Goal: Use online tool/utility: Utilize a website feature to perform a specific function

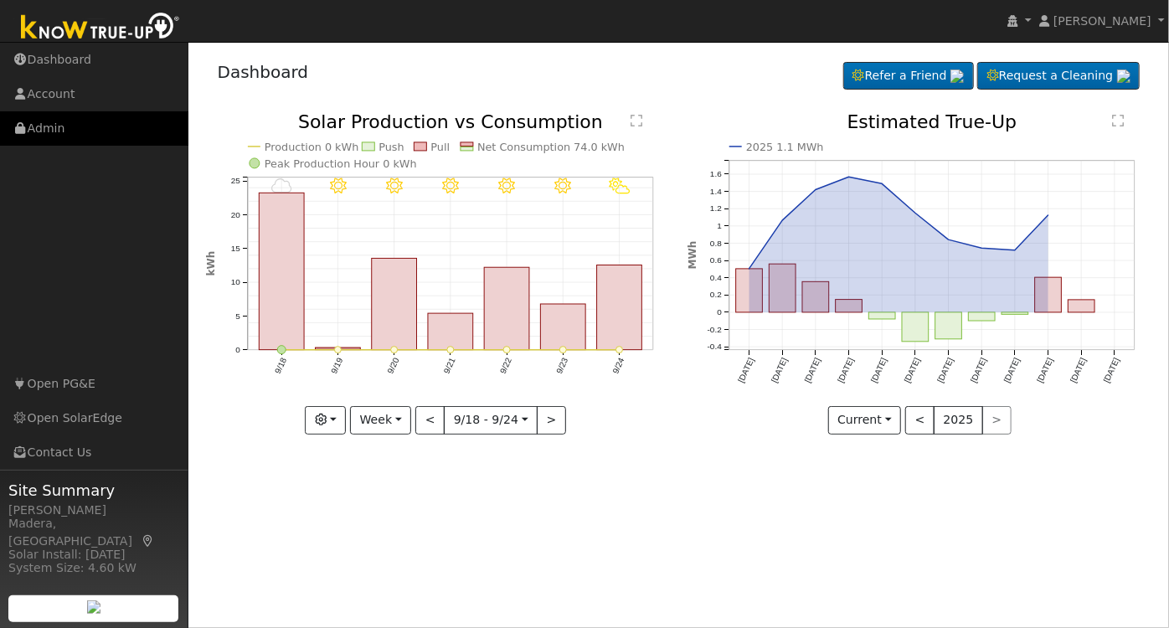
click at [65, 130] on link "Admin" at bounding box center [94, 128] width 188 height 34
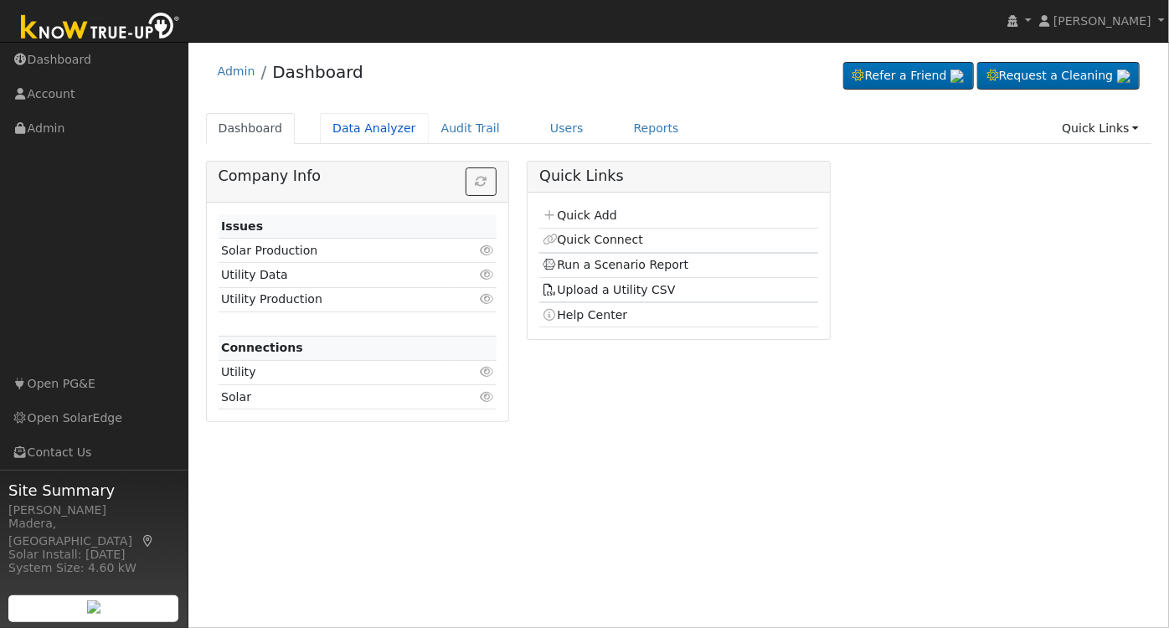
click at [377, 127] on link "Data Analyzer" at bounding box center [374, 128] width 109 height 31
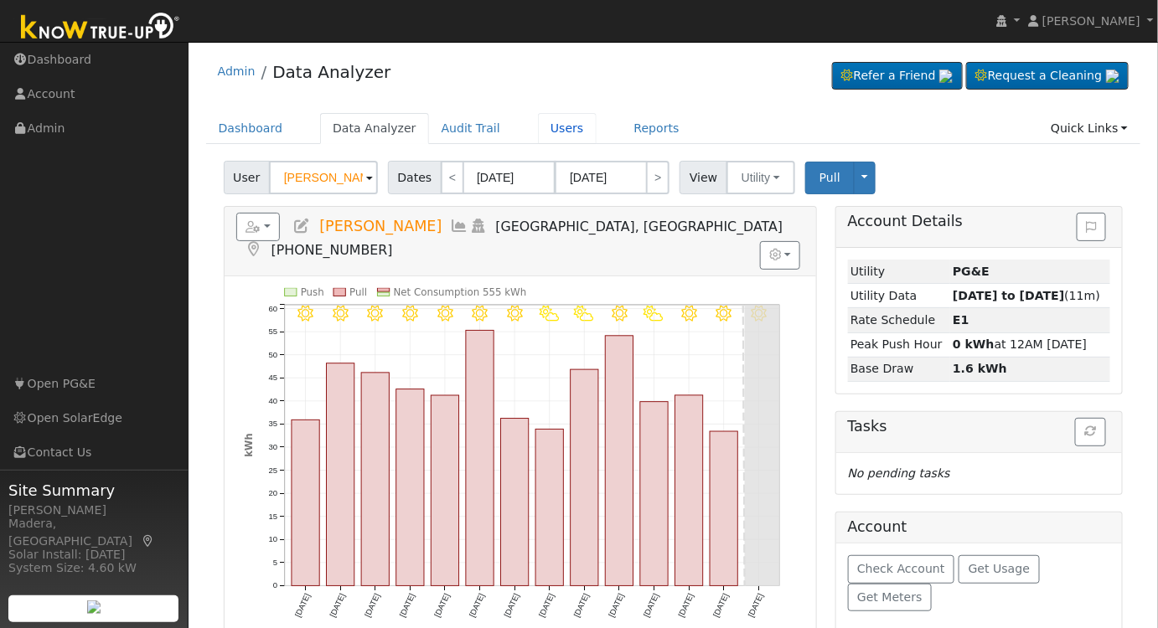
click at [539, 130] on link "Users" at bounding box center [567, 128] width 59 height 31
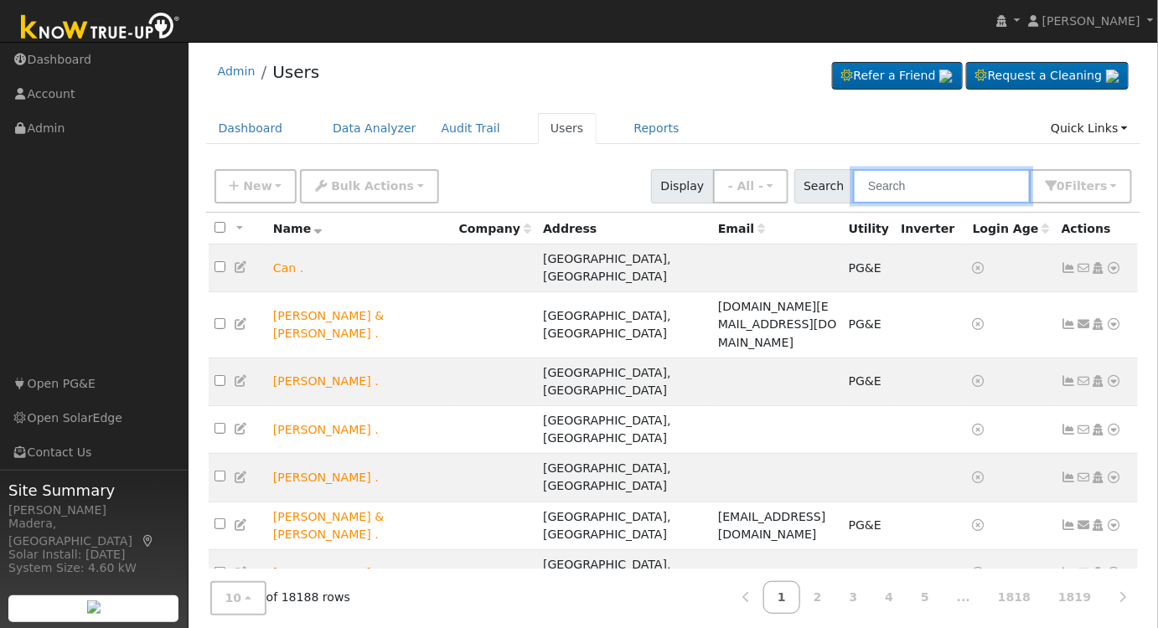
click at [909, 186] on input "text" at bounding box center [942, 186] width 178 height 34
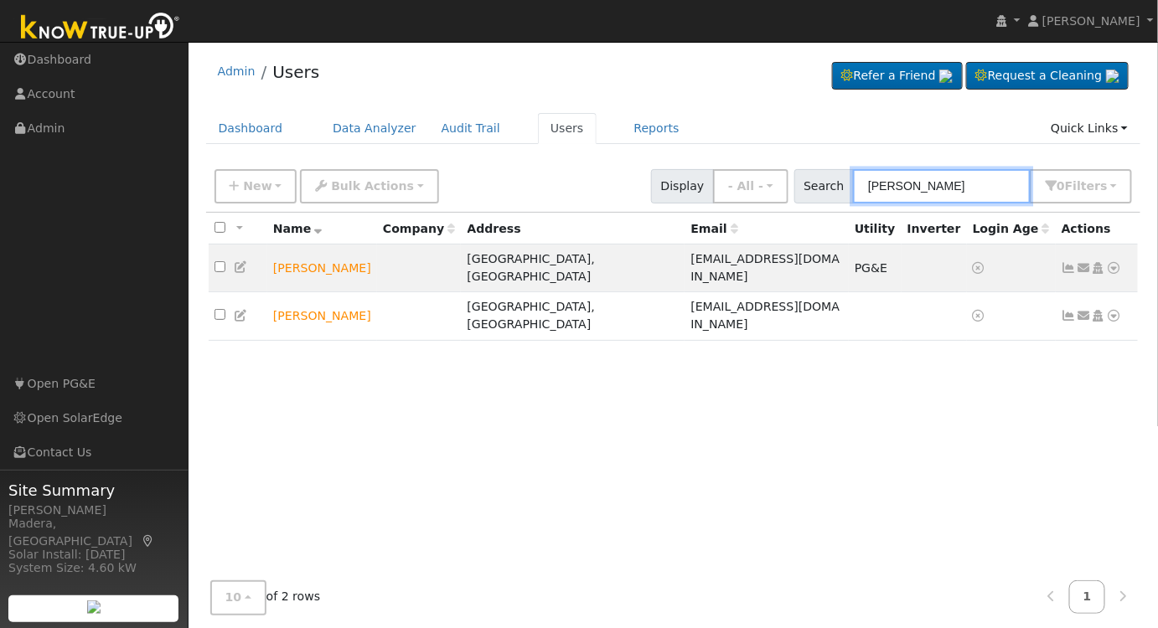
type input "travis gray"
click at [627, 128] on link "Reports" at bounding box center [657, 128] width 70 height 31
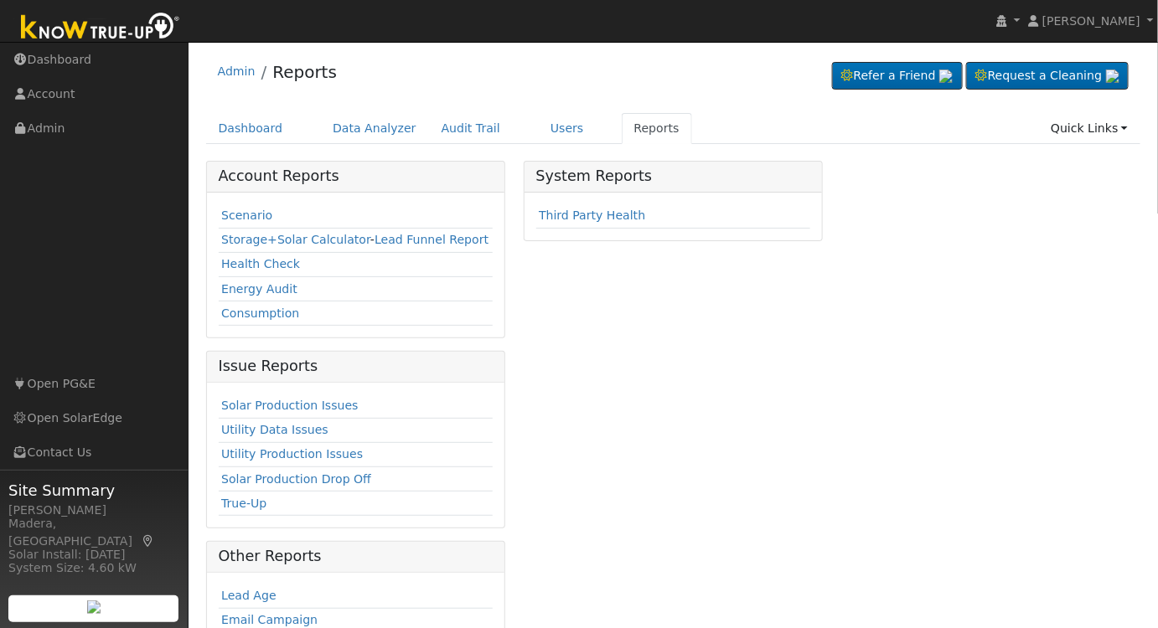
click at [261, 209] on link "Scenario" at bounding box center [246, 215] width 51 height 13
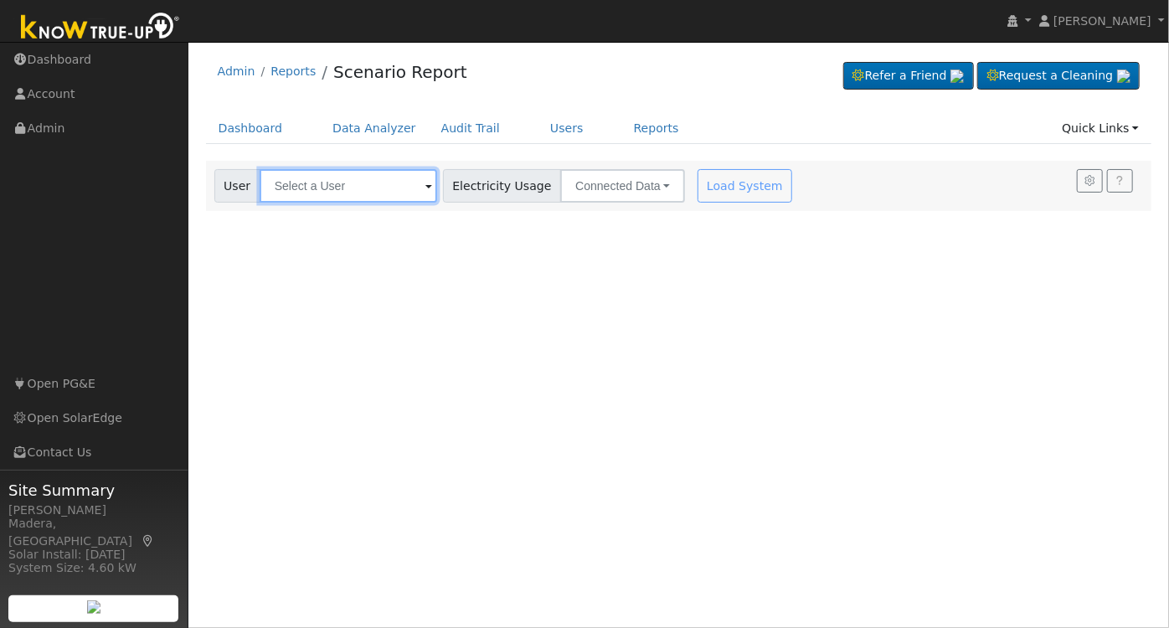
click at [375, 192] on input "text" at bounding box center [349, 186] width 178 height 34
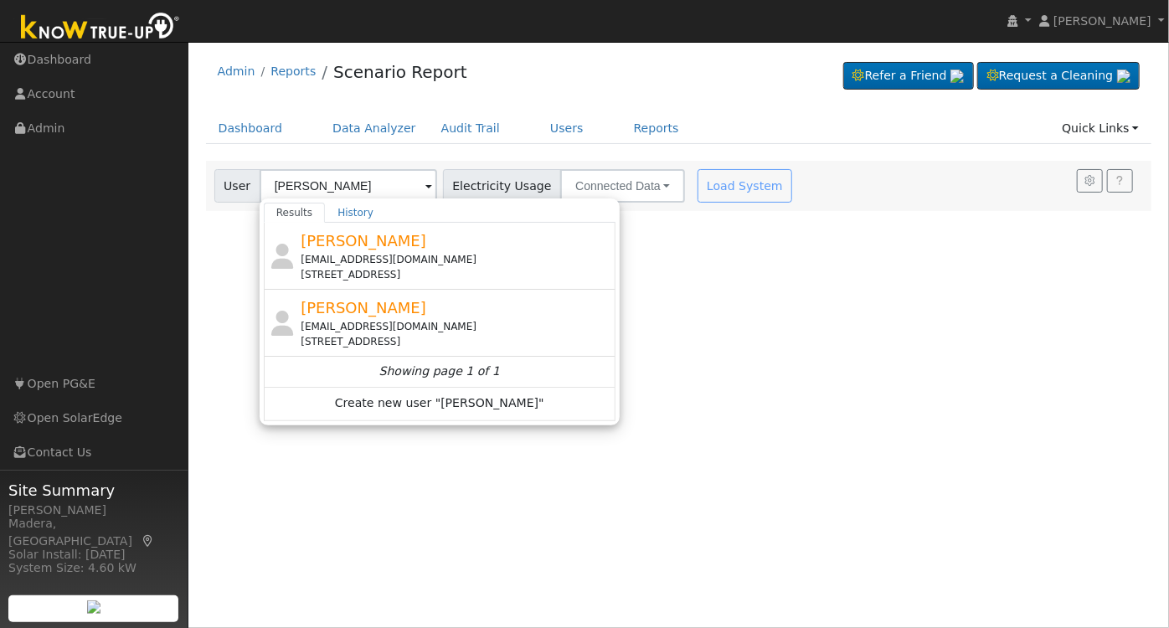
click at [413, 248] on div "[PERSON_NAME] [EMAIL_ADDRESS][DOMAIN_NAME] [STREET_ADDRESS]" at bounding box center [456, 256] width 311 height 53
type input "[PERSON_NAME]"
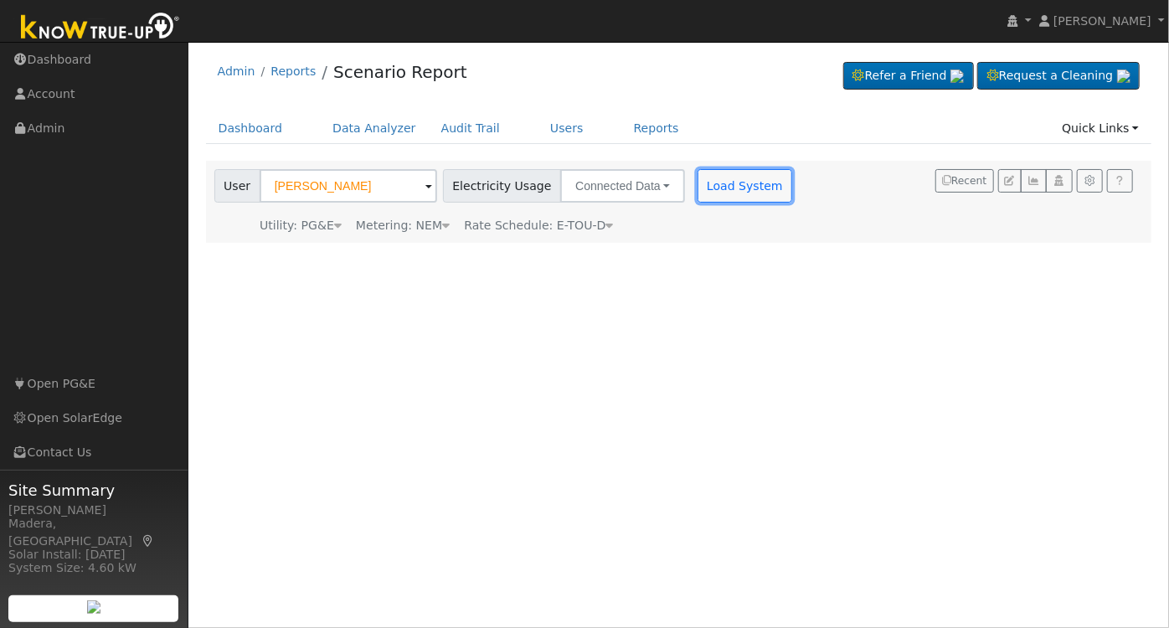
click at [721, 188] on button "Load System" at bounding box center [745, 186] width 95 height 34
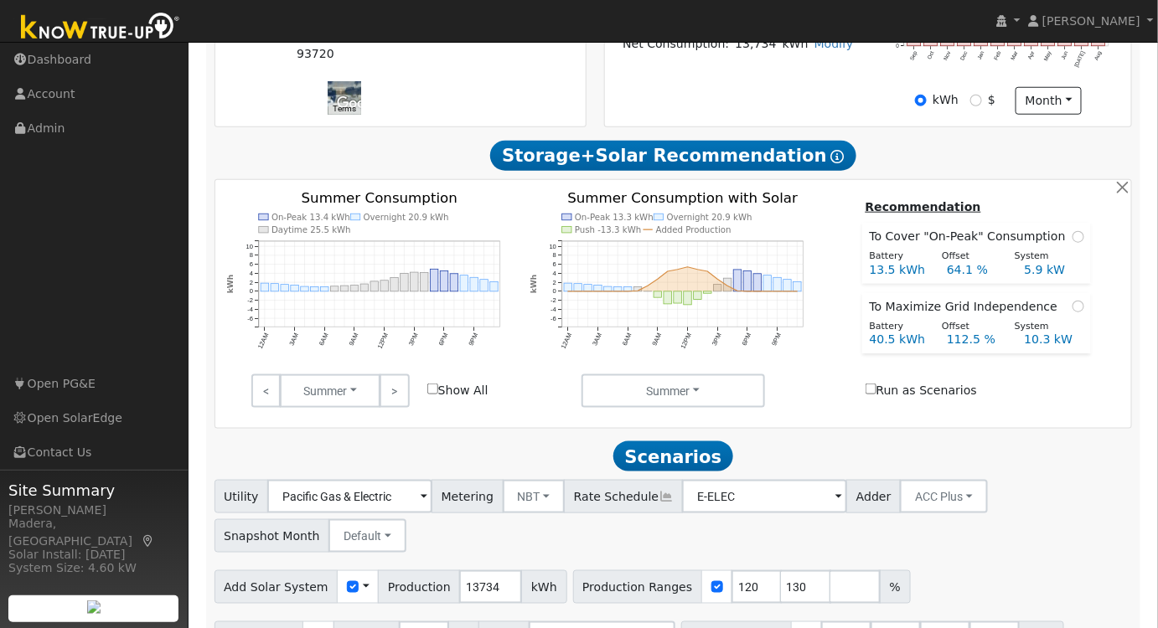
scroll to position [514, 0]
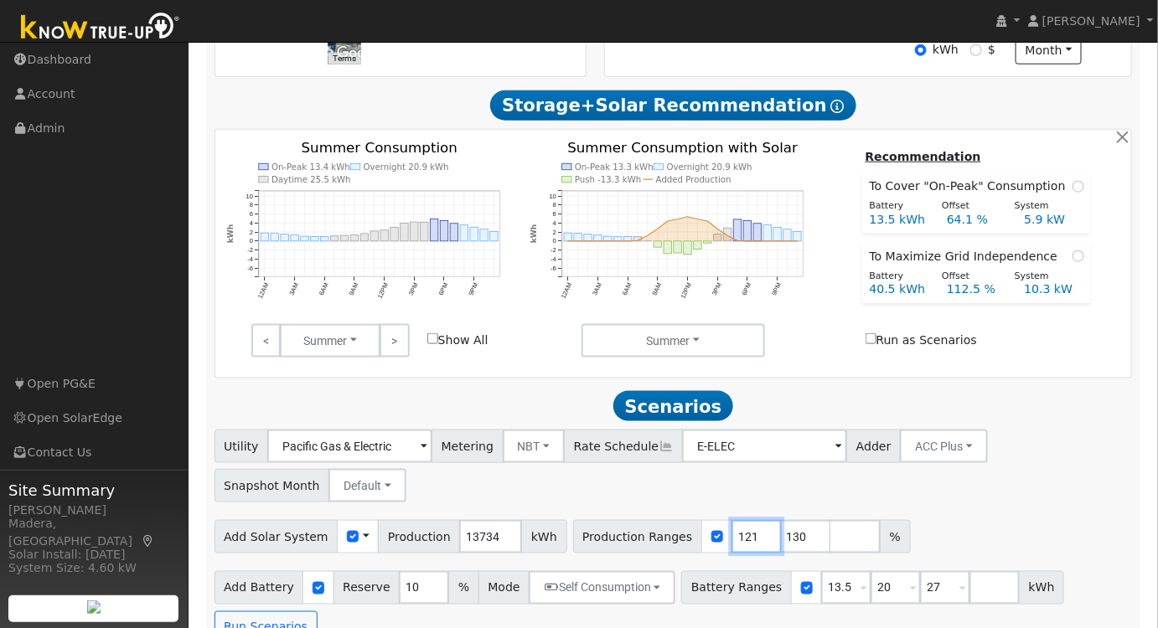
click at [735, 537] on input "121" at bounding box center [756, 537] width 50 height 34
type input "122"
click at [733, 537] on input "122" at bounding box center [756, 537] width 50 height 34
drag, startPoint x: 772, startPoint y: 543, endPoint x: 712, endPoint y: 545, distance: 59.5
click at [712, 545] on div "Production Ranges 122 130 %" at bounding box center [742, 537] width 338 height 34
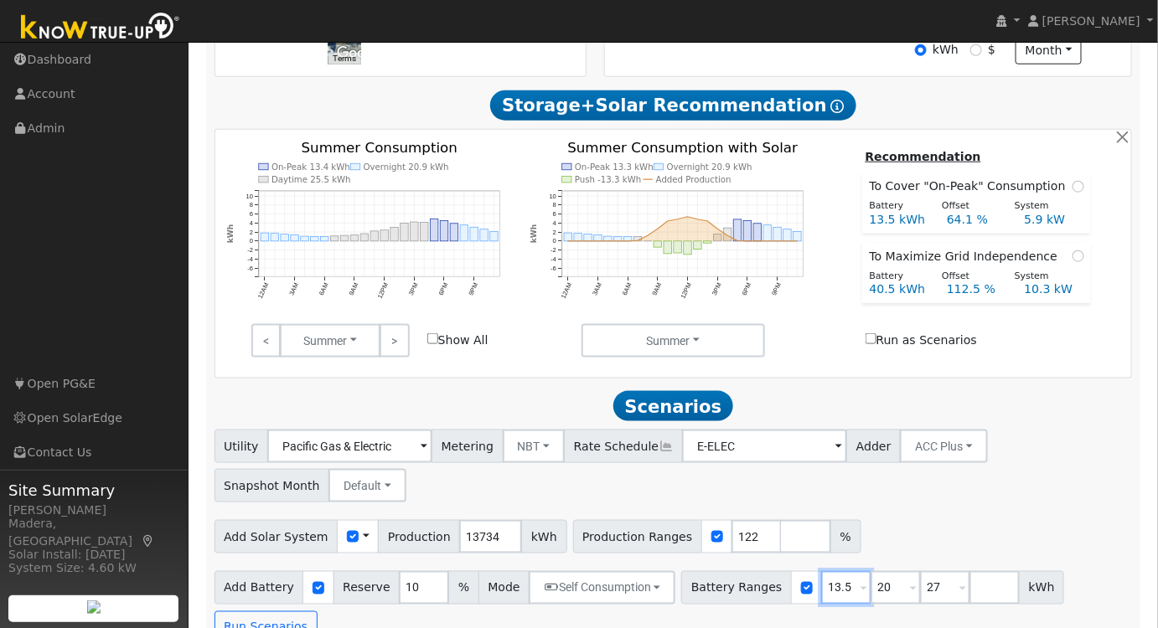
drag, startPoint x: 822, startPoint y: 590, endPoint x: 710, endPoint y: 591, distance: 111.4
click at [730, 591] on div "Battery Ranges 13.5 Overrides Reserve % Mode None None Self Consumption Peak Sa…" at bounding box center [872, 588] width 383 height 34
type input "20"
type input "27"
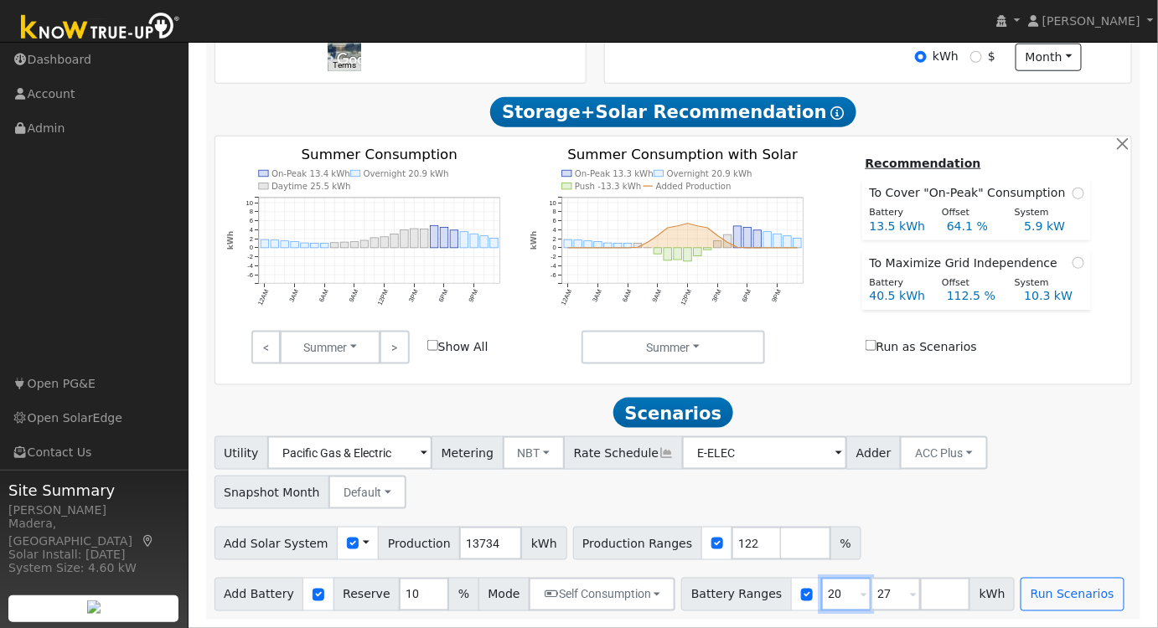
drag, startPoint x: 820, startPoint y: 594, endPoint x: 746, endPoint y: 601, distance: 74.9
click at [746, 601] on div "Battery Ranges 20 Overrides Reserve % Mode None None Self Consumption Peak Savi…" at bounding box center [847, 595] width 333 height 34
type input "27"
click at [870, 604] on input "number" at bounding box center [895, 595] width 50 height 34
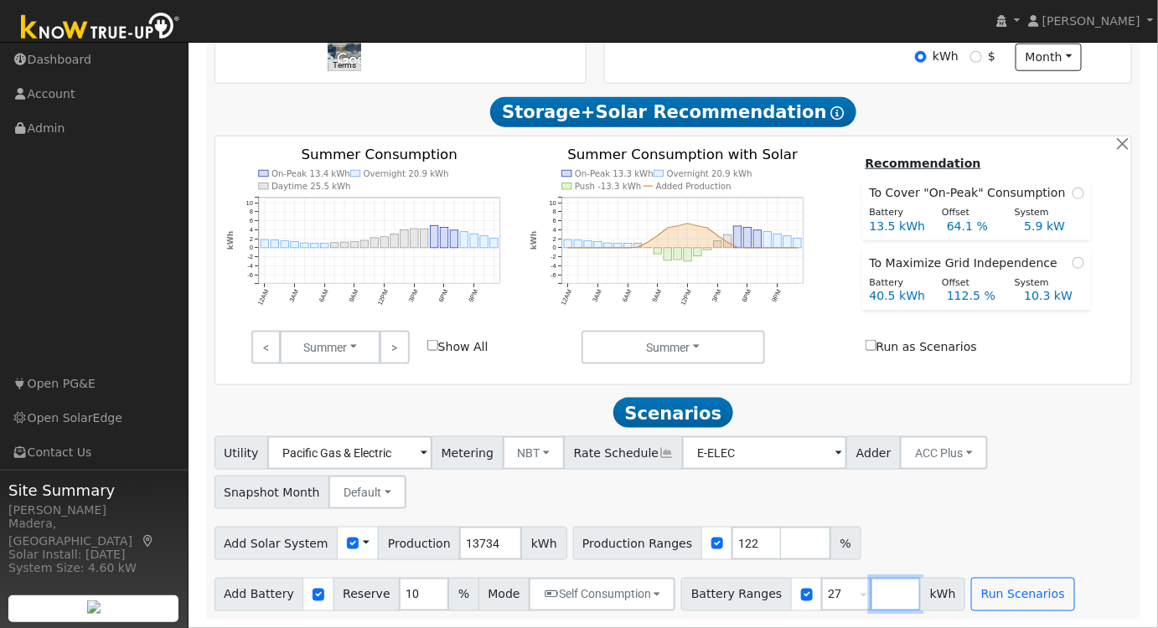
type input "2"
type input "20"
type input "27"
click at [1023, 474] on div "Utility Pacific Gas & Electric Metering NBT NEM NBT Rate Schedule E-ELEC Adder …" at bounding box center [673, 470] width 924 height 79
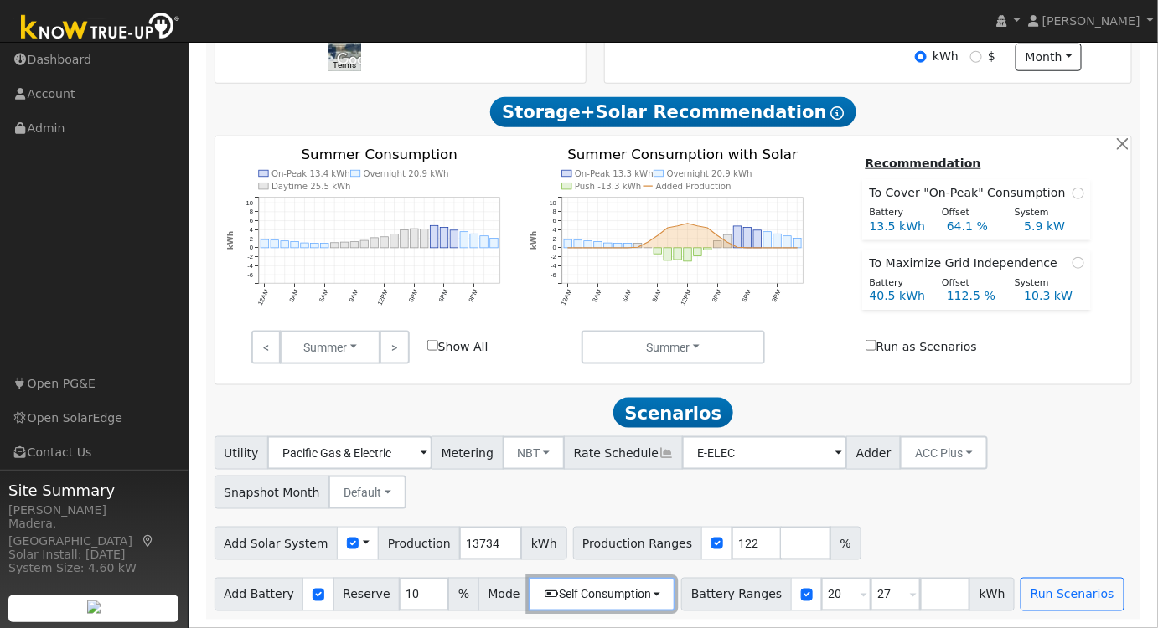
click at [558, 607] on button "Self Consumption" at bounding box center [602, 595] width 147 height 34
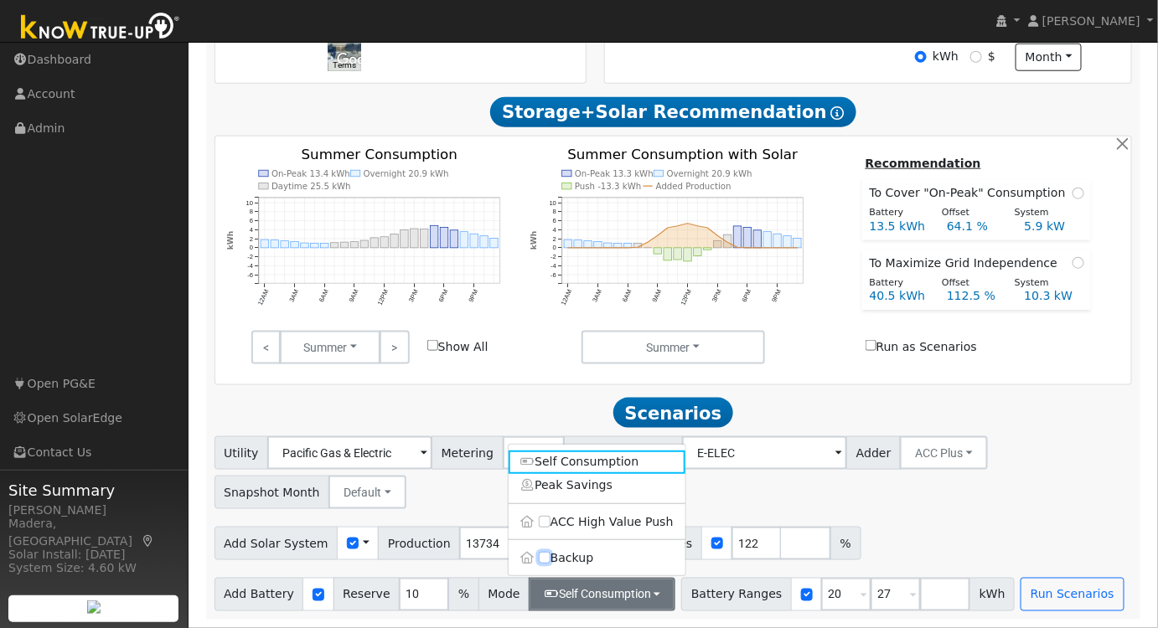
click at [543, 556] on input "Backup" at bounding box center [545, 559] width 12 height 12
checkbox input "true"
type input "20"
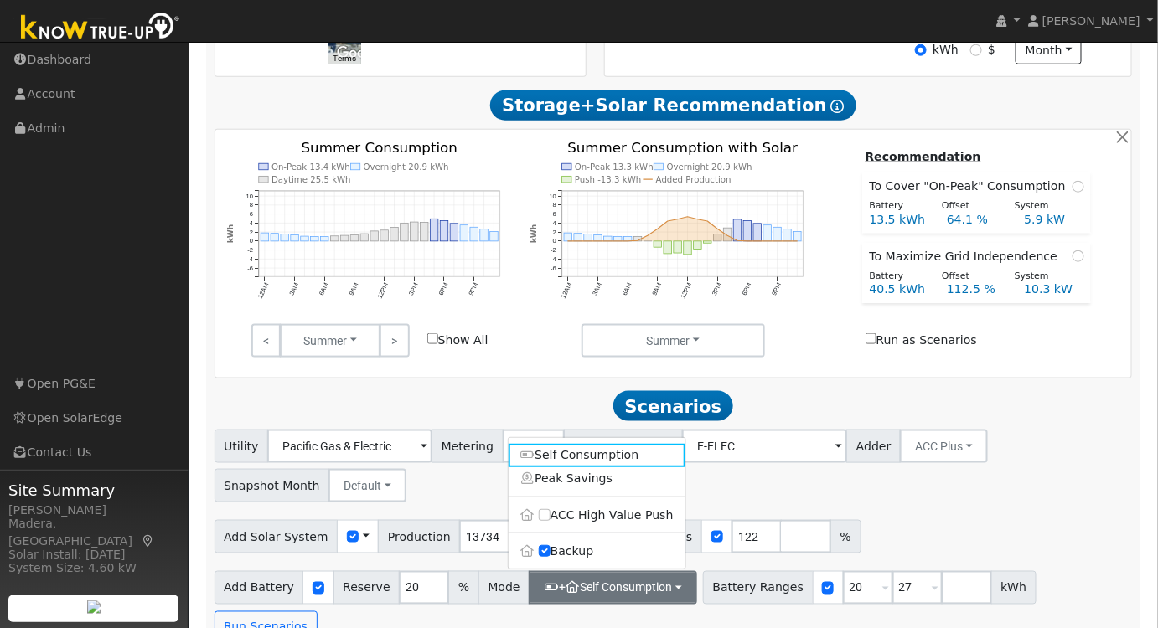
click at [976, 551] on div "Add Solar System Use CSV Data Production 13734 kWh Production Ranges 122 %" at bounding box center [673, 533] width 924 height 39
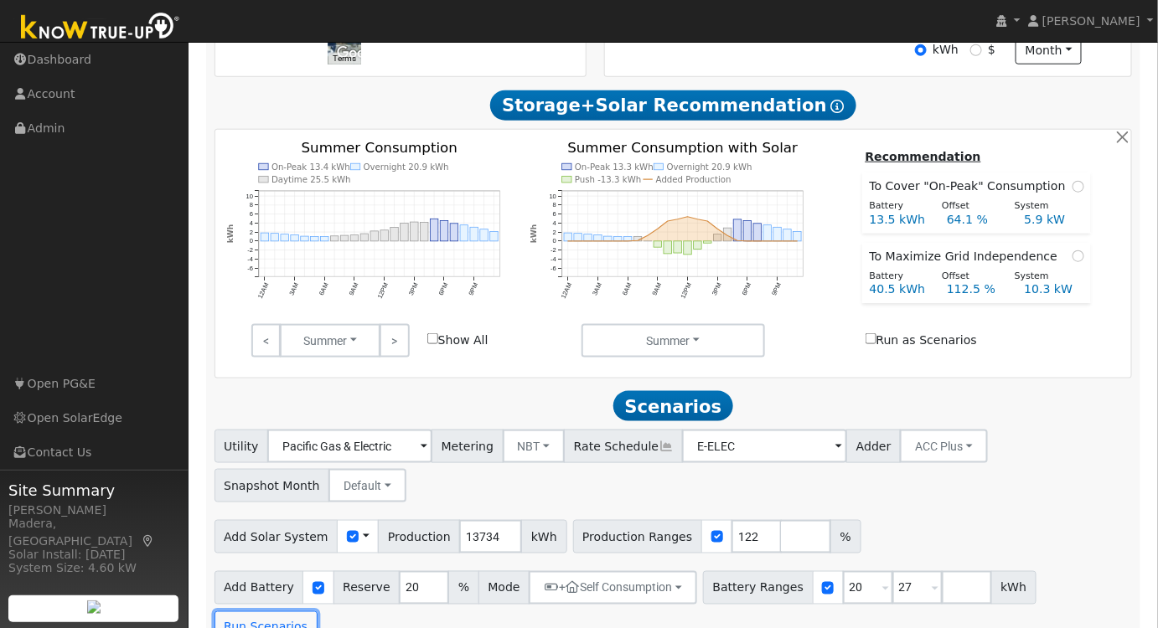
click at [317, 612] on button "Run Scenarios" at bounding box center [265, 629] width 103 height 34
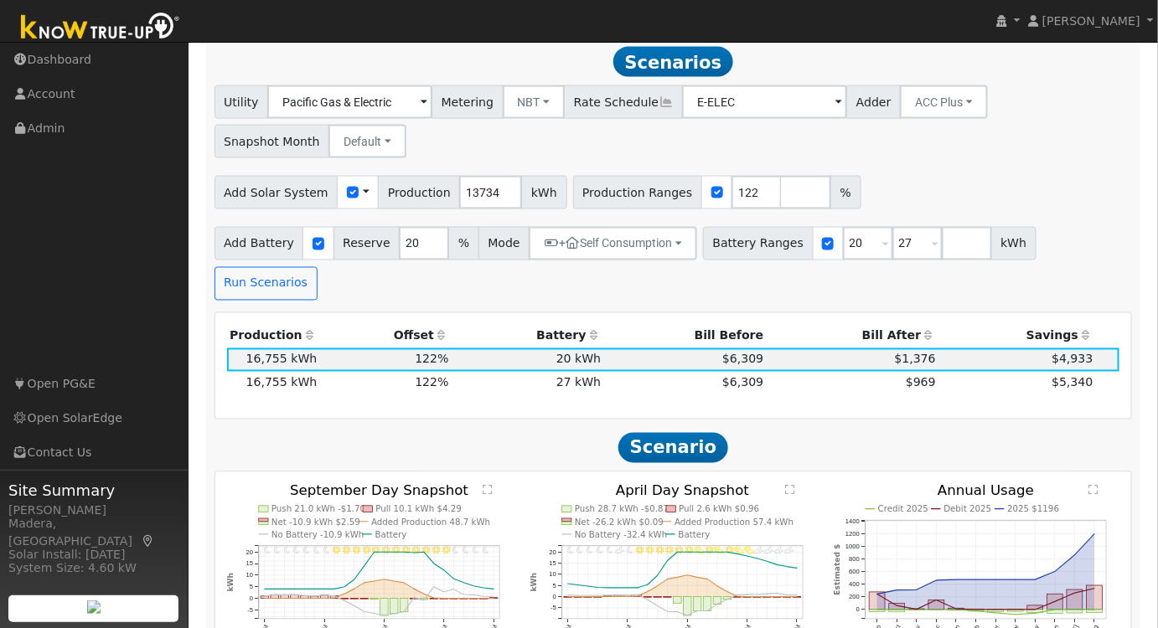
scroll to position [859, 0]
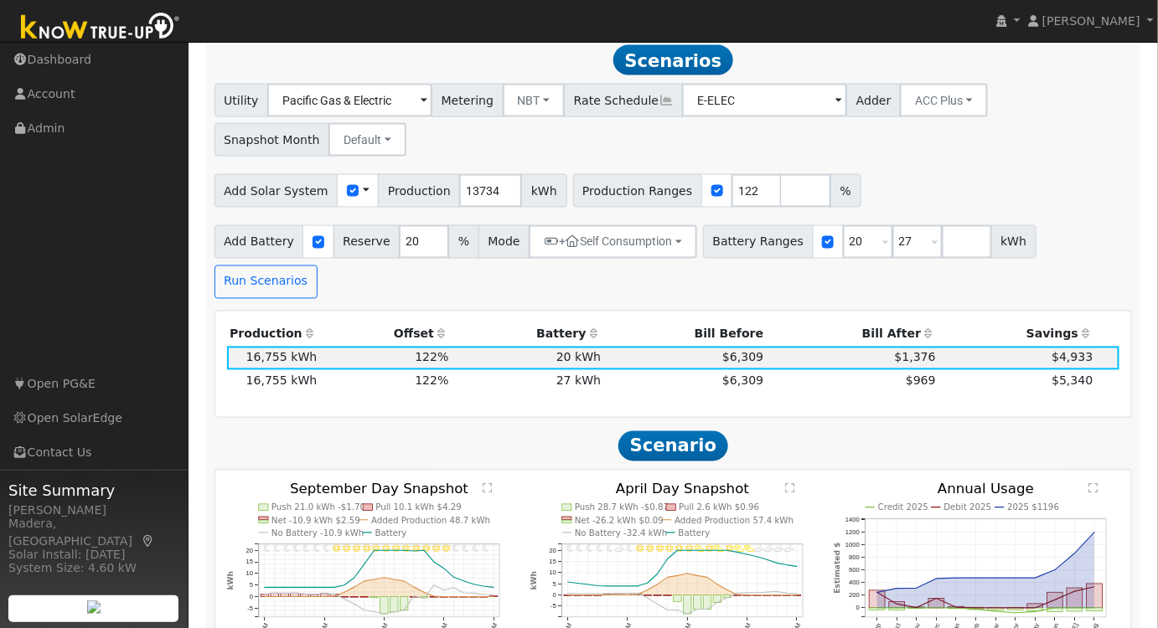
click at [796, 370] on td "$969" at bounding box center [853, 381] width 173 height 23
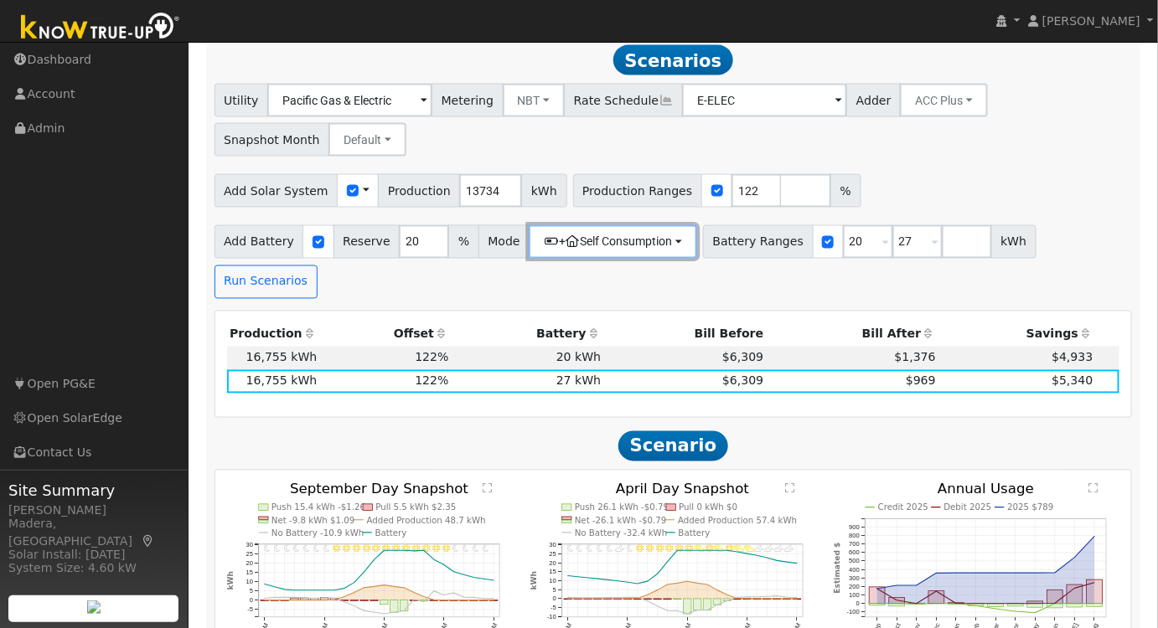
click at [576, 248] on button "+ Self Consumption" at bounding box center [613, 242] width 168 height 34
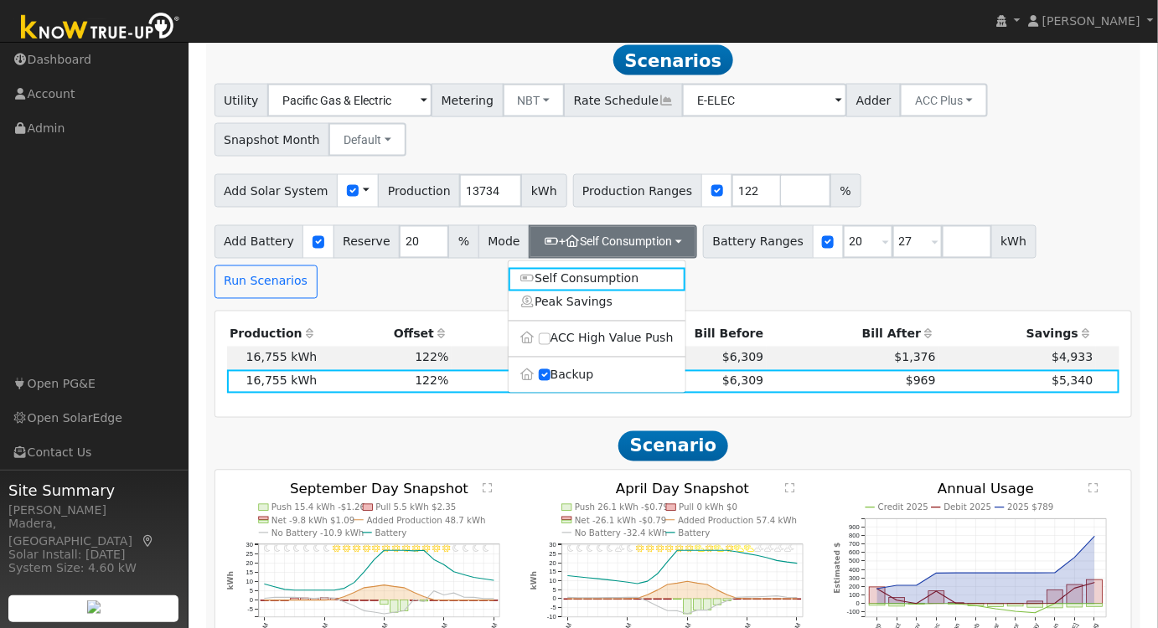
click at [996, 166] on div "Utility Pacific Gas & Electric Metering NBT NEM NBT Rate Schedule E-ELEC Adder …" at bounding box center [673, 191] width 936 height 214
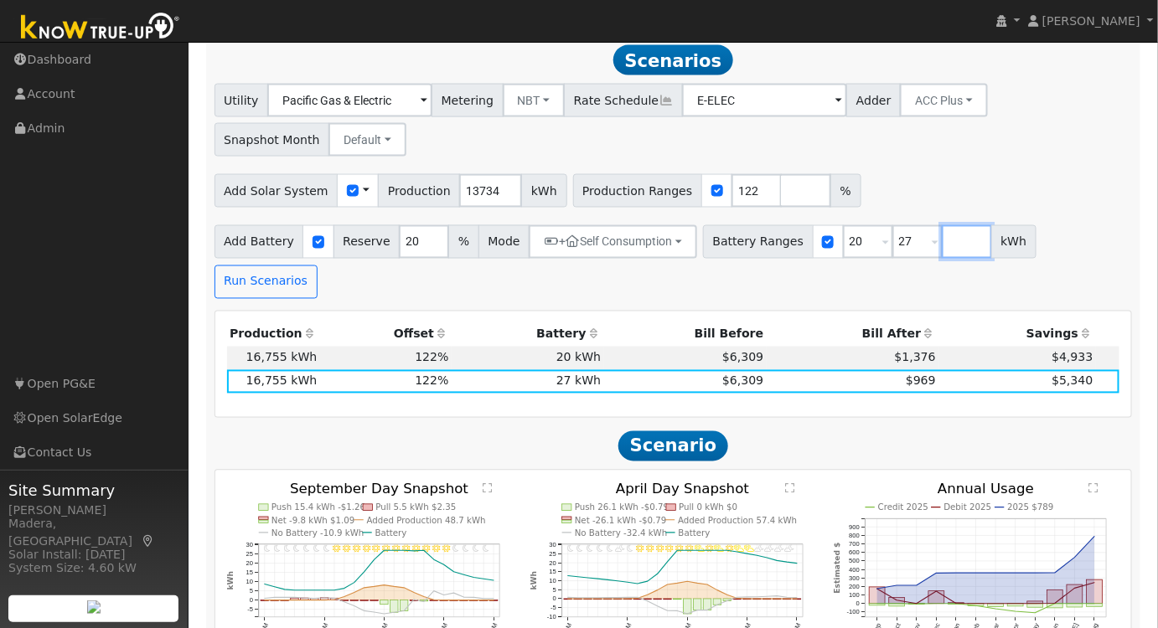
click at [942, 251] on input "number" at bounding box center [967, 242] width 50 height 34
type input "30"
click at [292, 282] on button "Run Scenarios" at bounding box center [265, 283] width 103 height 34
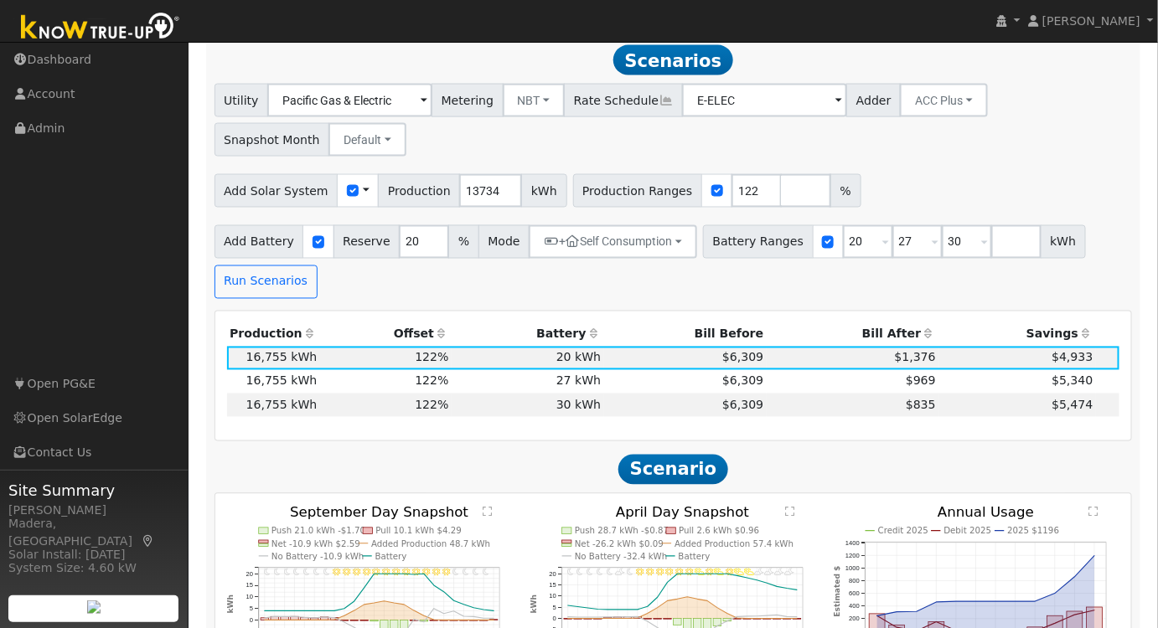
click at [817, 385] on td "$969" at bounding box center [853, 381] width 173 height 23
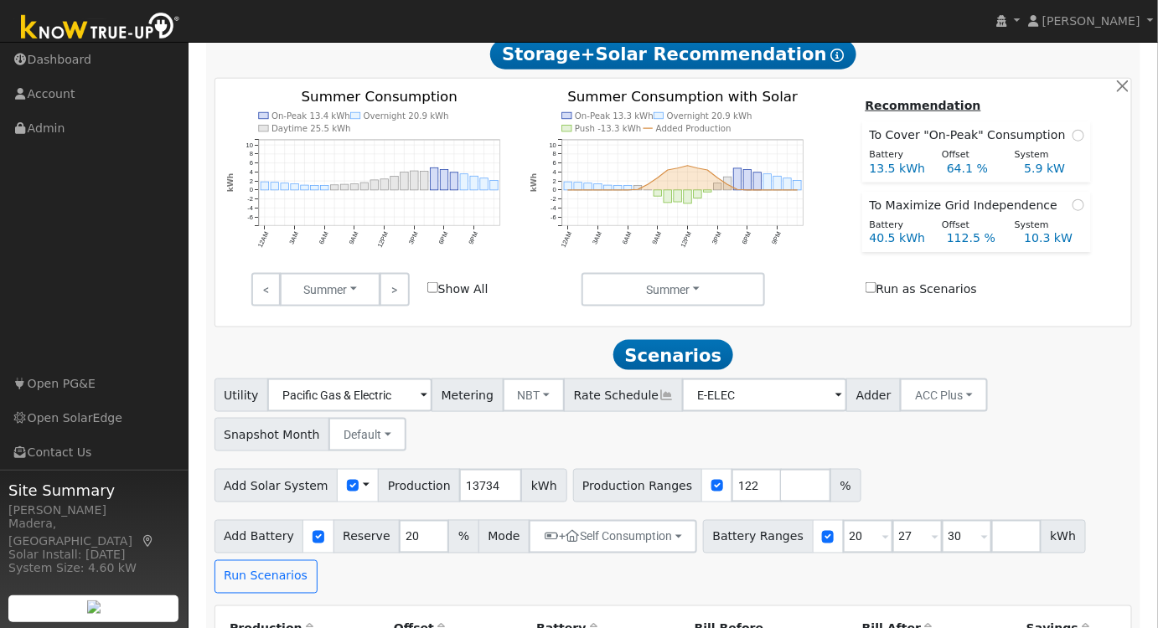
scroll to position [402, 0]
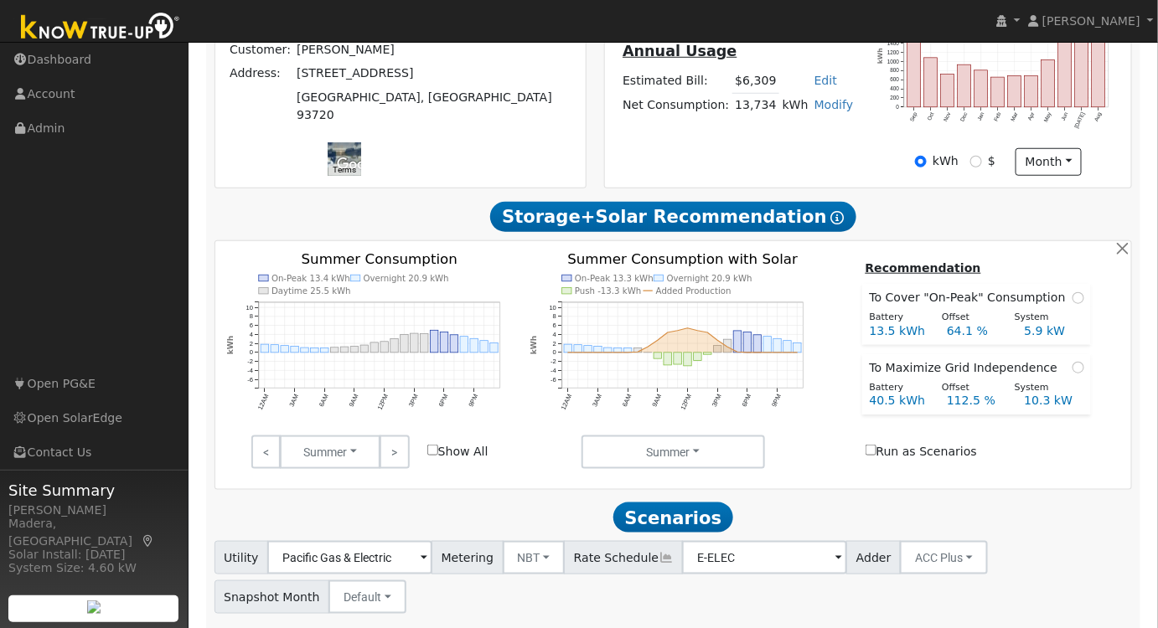
click at [386, 456] on link ">" at bounding box center [393, 453] width 29 height 34
click at [387, 461] on link ">" at bounding box center [393, 453] width 29 height 34
click at [390, 458] on link ">" at bounding box center [393, 453] width 29 height 34
click at [393, 461] on link ">" at bounding box center [393, 453] width 29 height 34
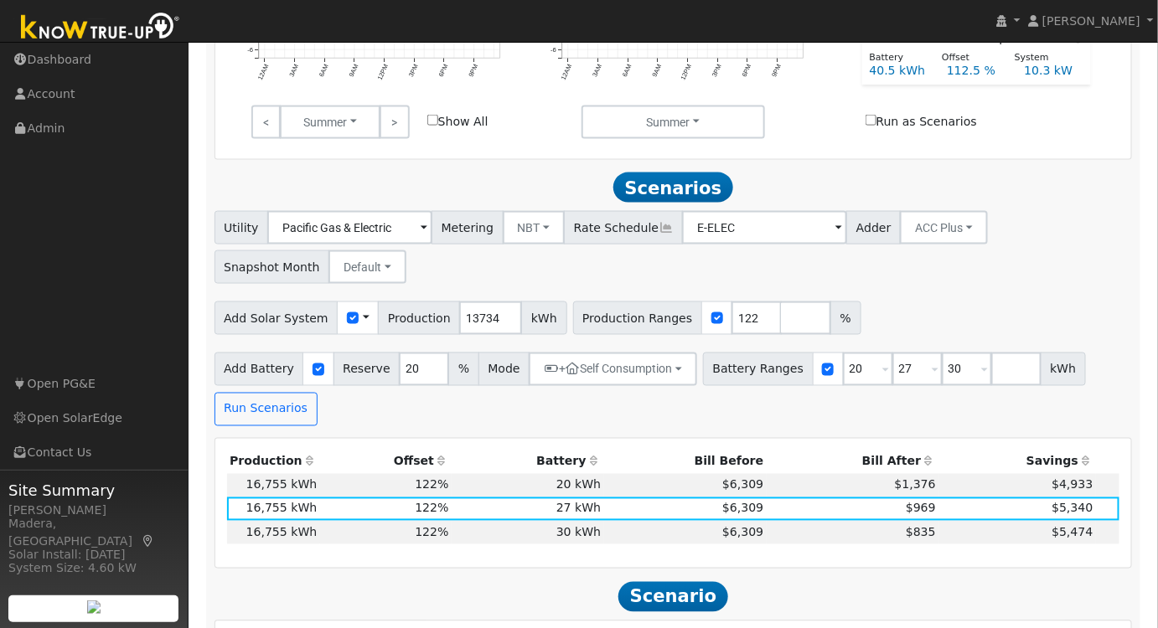
scroll to position [838, 0]
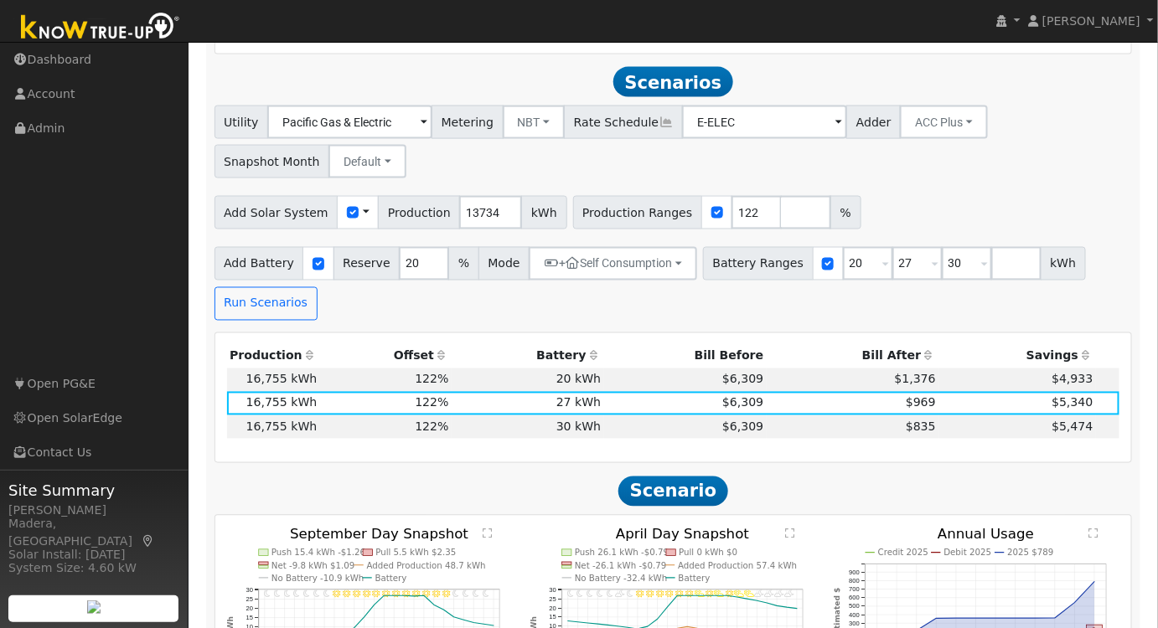
click at [617, 384] on td "$6,309" at bounding box center [685, 380] width 163 height 23
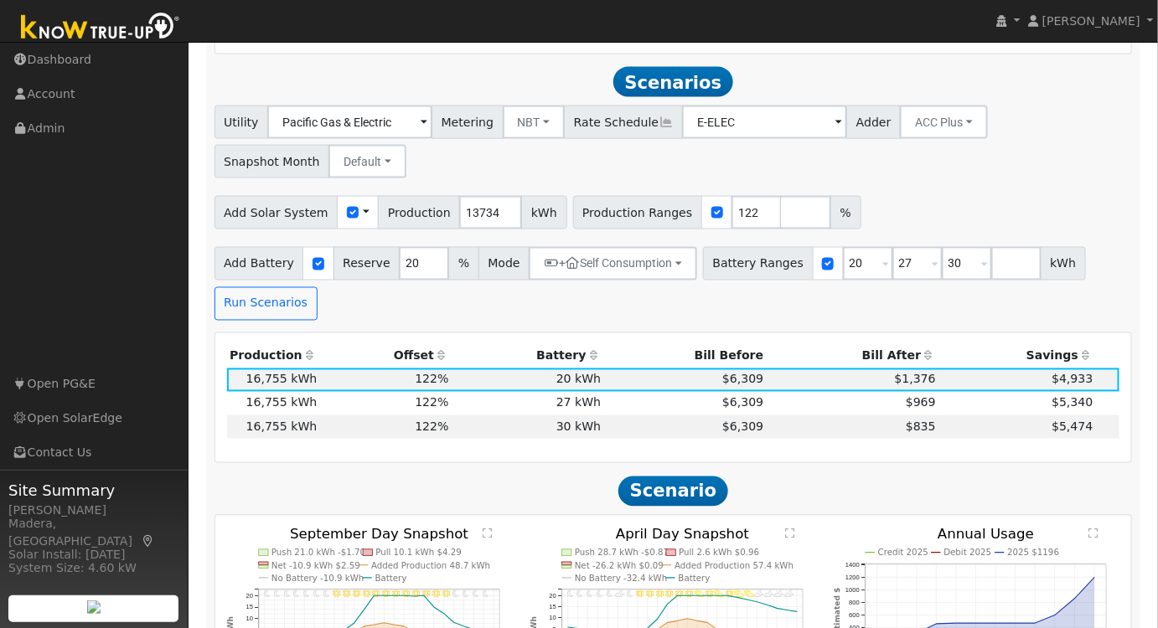
click at [854, 407] on td "$969" at bounding box center [853, 403] width 173 height 23
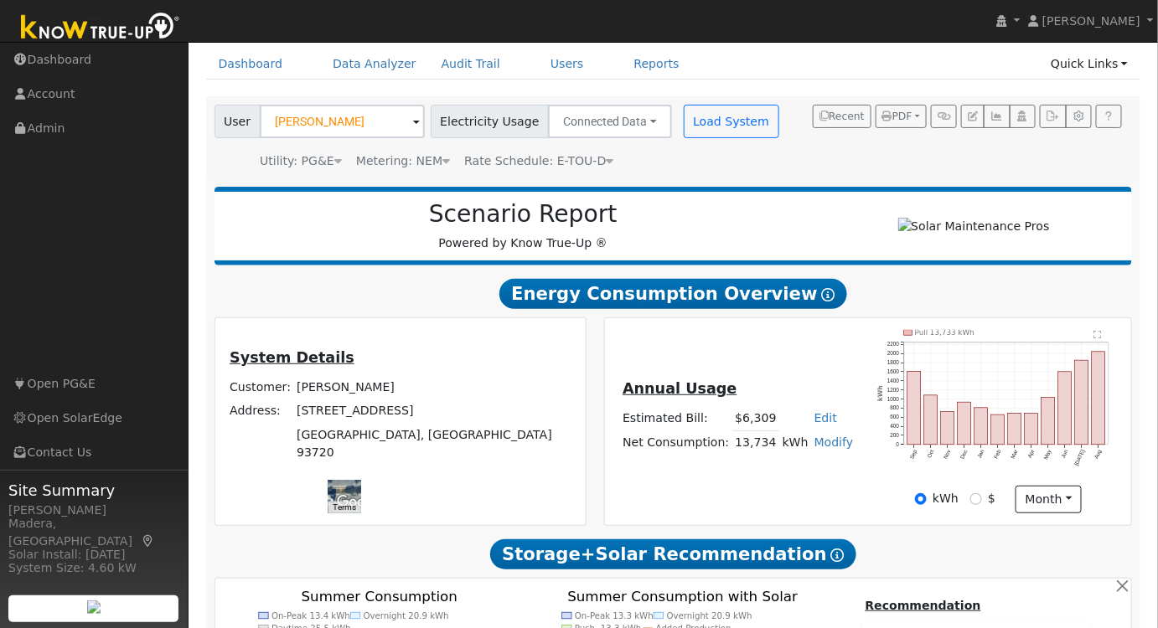
scroll to position [0, 0]
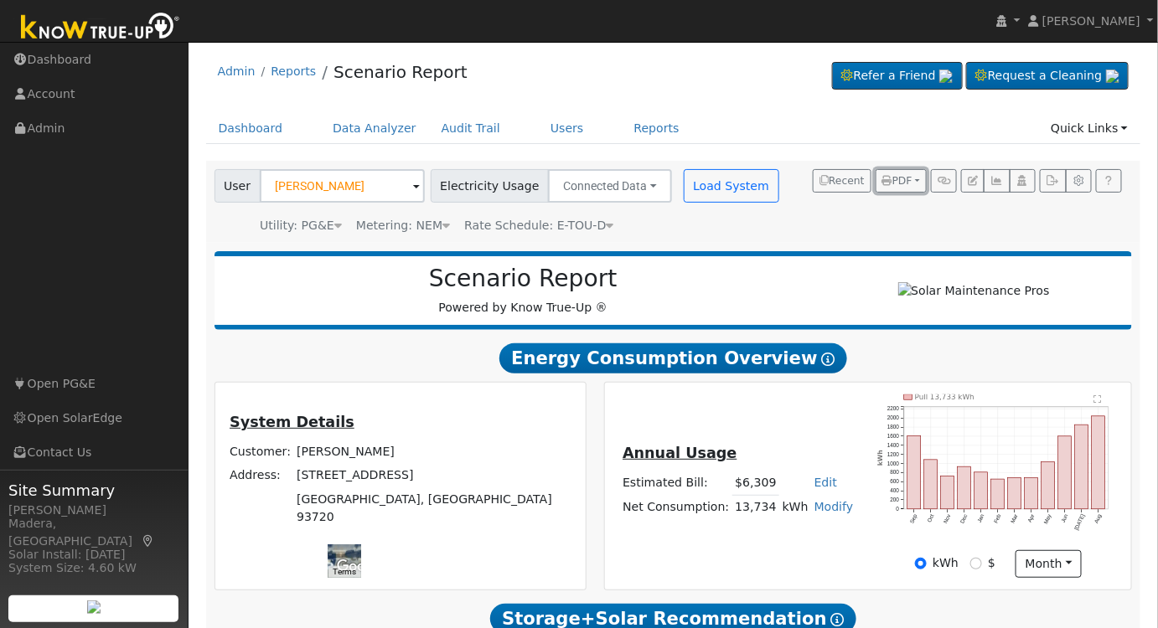
drag, startPoint x: 890, startPoint y: 173, endPoint x: 893, endPoint y: 186, distance: 12.8
click at [891, 175] on span "PDF" at bounding box center [897, 181] width 30 height 12
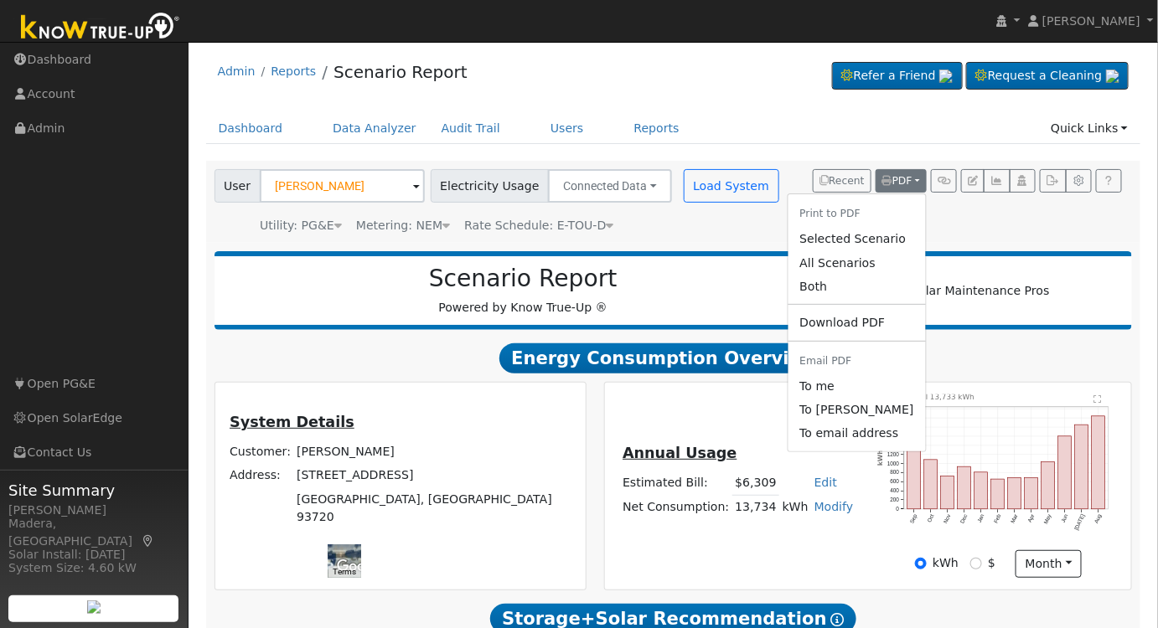
click at [881, 235] on link "Selected Scenario" at bounding box center [855, 239] width 137 height 23
